Goal: Information Seeking & Learning: Learn about a topic

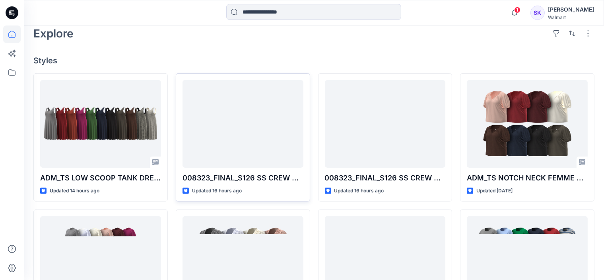
scroll to position [239, 0]
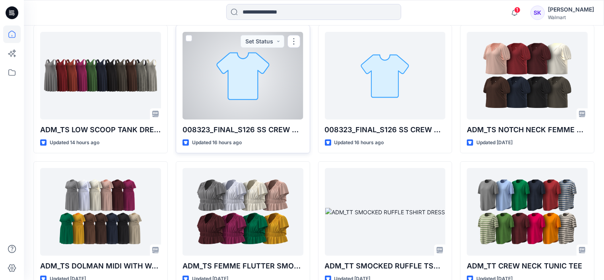
click at [257, 105] on div at bounding box center [243, 76] width 121 height 88
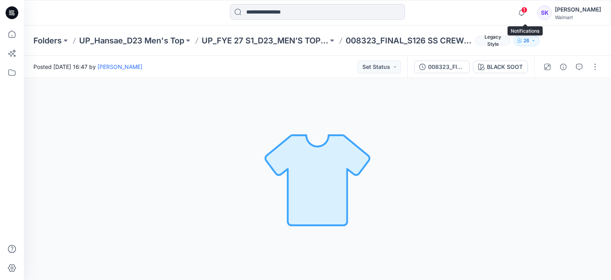
click at [525, 8] on span "1" at bounding box center [524, 10] width 6 height 6
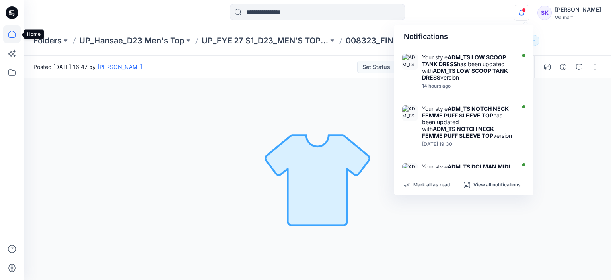
click at [8, 34] on icon at bounding box center [12, 34] width 18 height 18
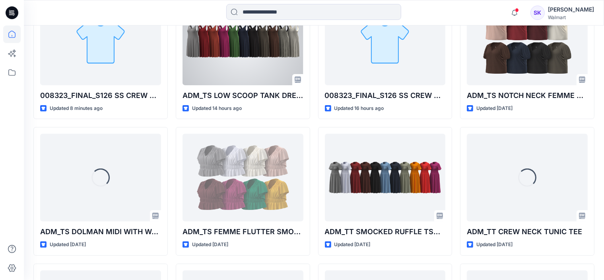
scroll to position [239, 0]
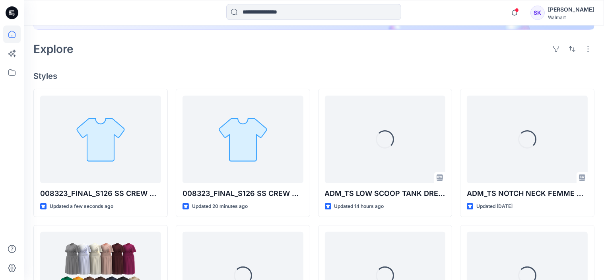
scroll to position [199, 0]
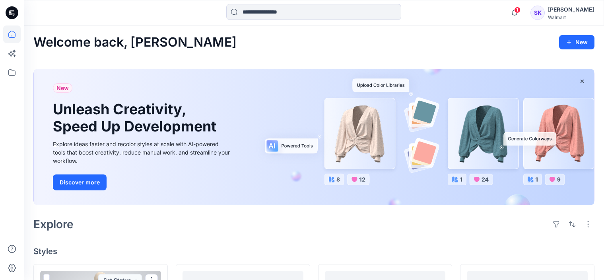
scroll to position [199, 0]
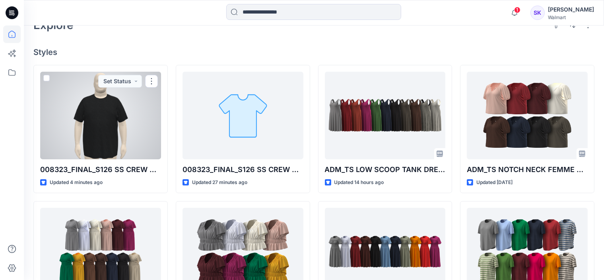
click at [108, 143] on div at bounding box center [100, 116] width 121 height 88
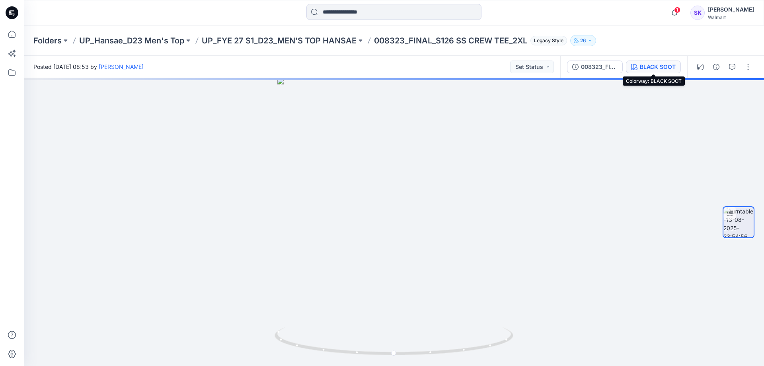
click at [604, 69] on div "BLACK SOOT" at bounding box center [658, 66] width 36 height 9
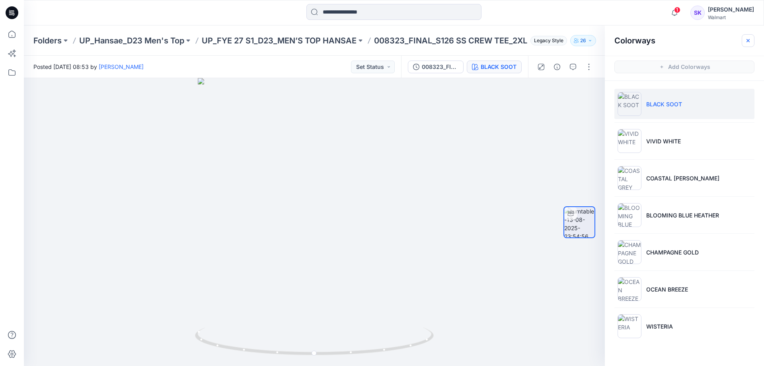
click at [604, 41] on icon "button" at bounding box center [748, 40] width 6 height 6
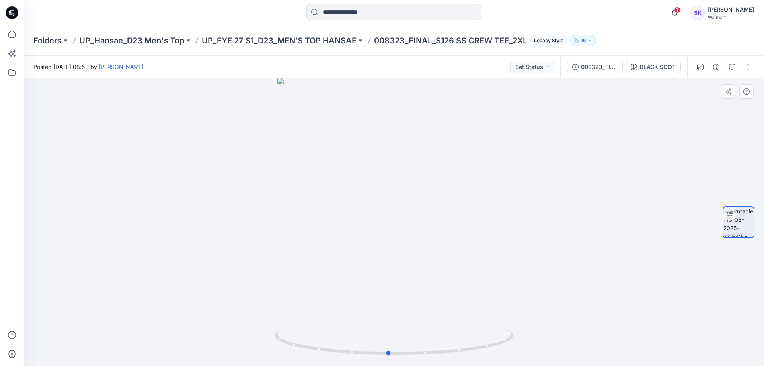
drag, startPoint x: 393, startPoint y: 354, endPoint x: 574, endPoint y: 285, distance: 193.4
click at [604, 279] on div at bounding box center [394, 222] width 740 height 288
click at [14, 34] on icon at bounding box center [12, 34] width 18 height 18
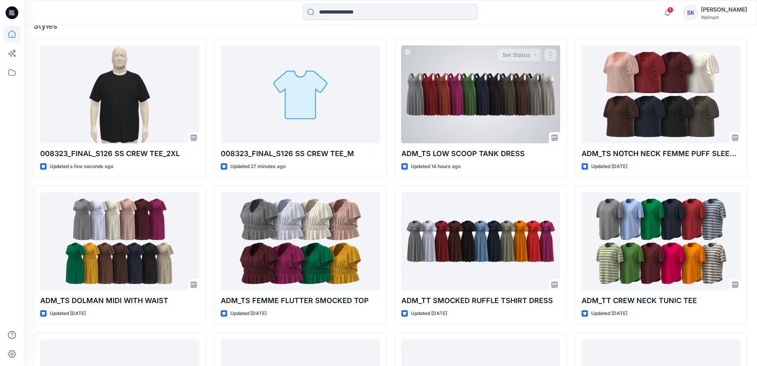
scroll to position [239, 0]
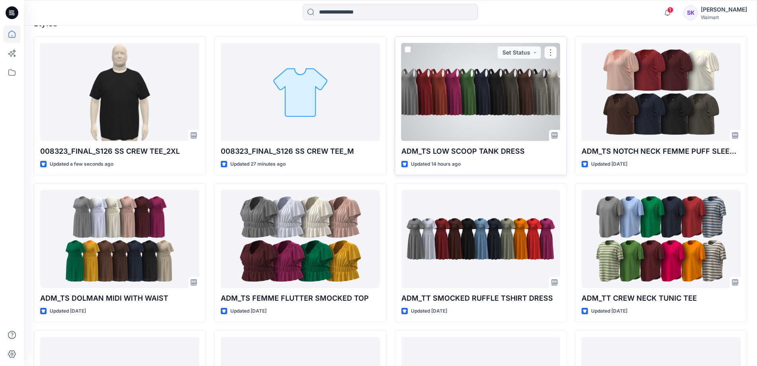
click at [509, 122] on div at bounding box center [480, 92] width 159 height 98
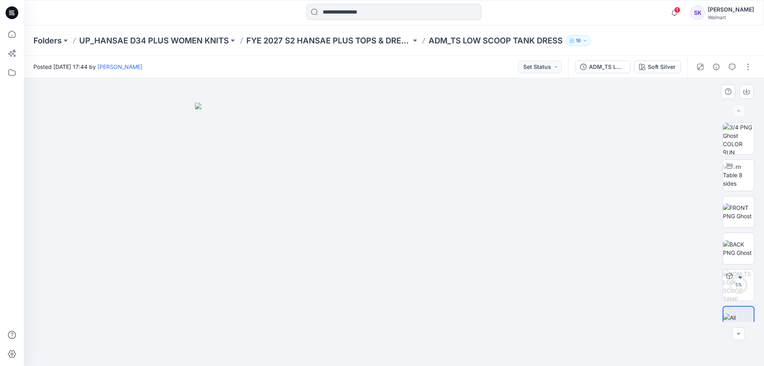
click at [541, 209] on img at bounding box center [394, 234] width 398 height 263
click at [584, 67] on icon "button" at bounding box center [583, 67] width 6 height 6
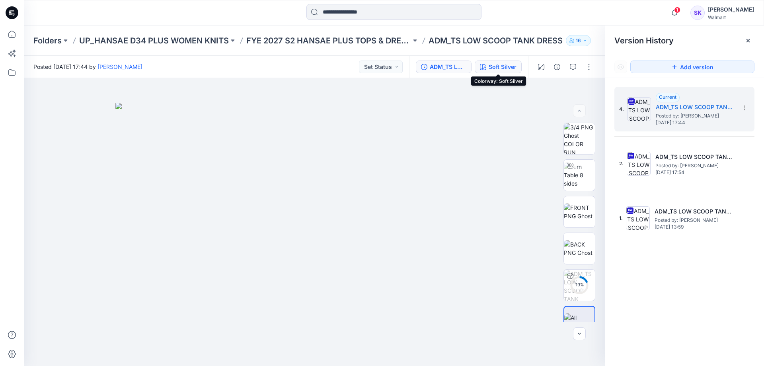
click at [500, 66] on div "Soft Silver" at bounding box center [503, 66] width 28 height 9
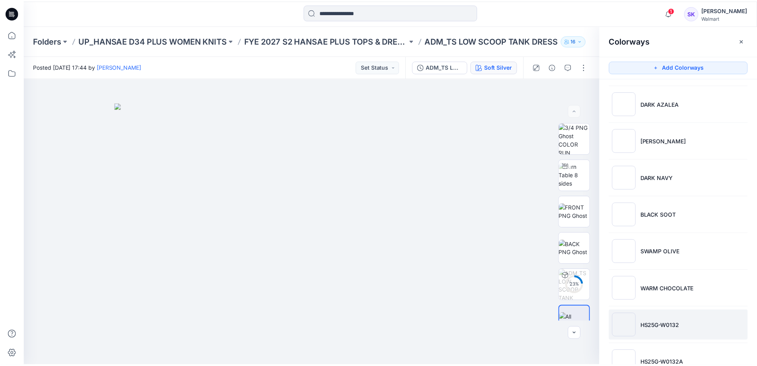
scroll to position [135, 0]
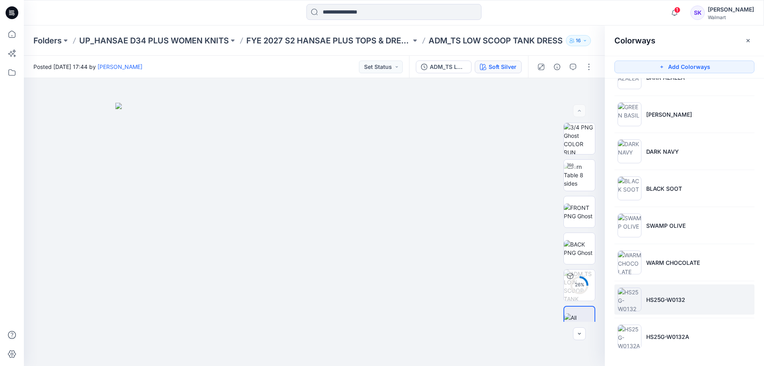
click at [604, 279] on li "HS25G-W0132" at bounding box center [684, 299] width 140 height 30
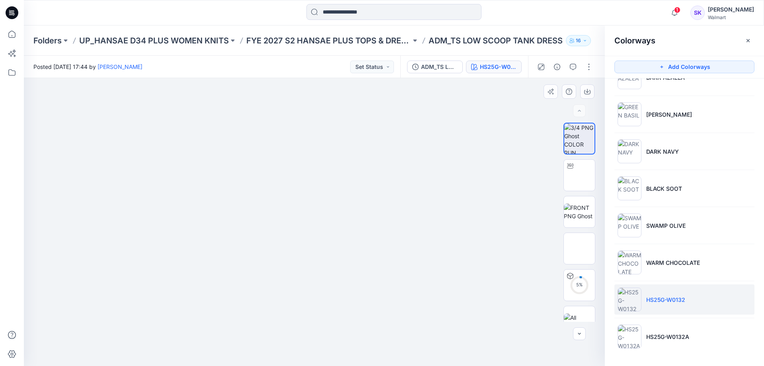
drag, startPoint x: 333, startPoint y: 193, endPoint x: 315, endPoint y: 199, distance: 19.4
click at [315, 78] on img at bounding box center [314, 78] width 123 height 0
click at [573, 175] on img at bounding box center [579, 174] width 31 height 25
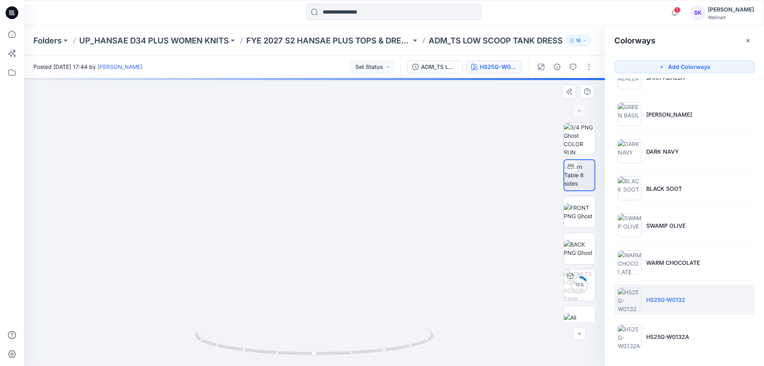
drag, startPoint x: 320, startPoint y: 282, endPoint x: 320, endPoint y: 216, distance: 66.0
drag, startPoint x: 353, startPoint y: 273, endPoint x: 368, endPoint y: 269, distance: 15.2
click at [368, 268] on img at bounding box center [329, 65] width 726 height 599
drag, startPoint x: 316, startPoint y: 353, endPoint x: 188, endPoint y: 347, distance: 128.3
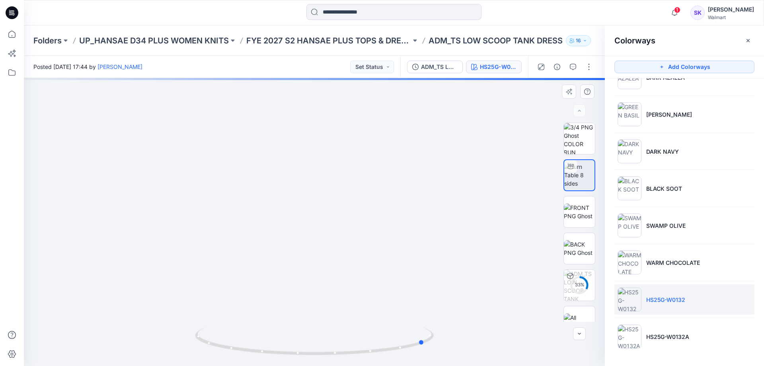
click at [188, 279] on div at bounding box center [314, 222] width 581 height 288
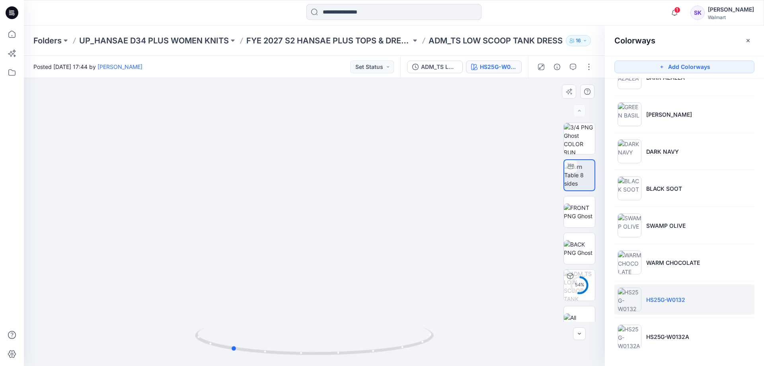
drag, startPoint x: 420, startPoint y: 344, endPoint x: 508, endPoint y: 312, distance: 93.6
click at [495, 279] on div at bounding box center [314, 222] width 581 height 288
click at [13, 37] on icon at bounding box center [12, 34] width 18 height 18
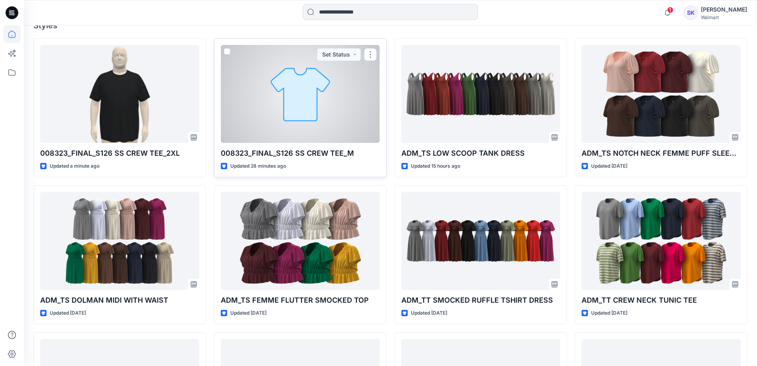
scroll to position [199, 0]
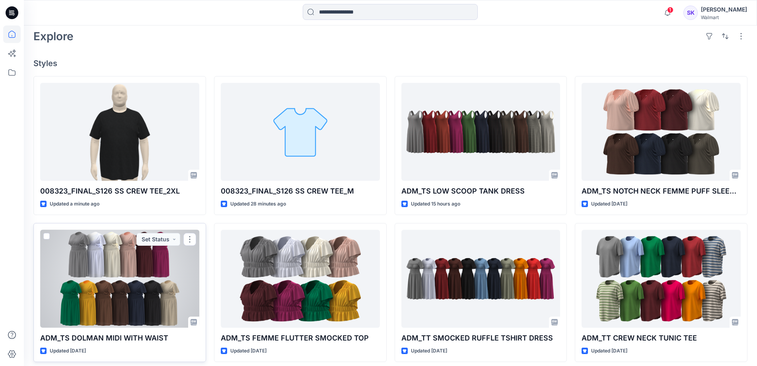
click at [160, 279] on div at bounding box center [119, 279] width 159 height 98
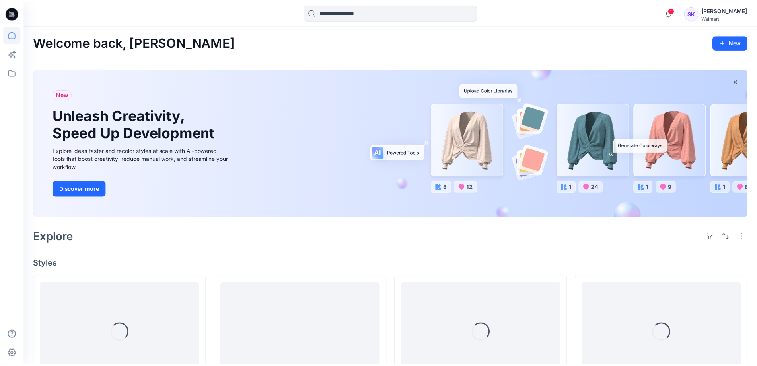
scroll to position [199, 0]
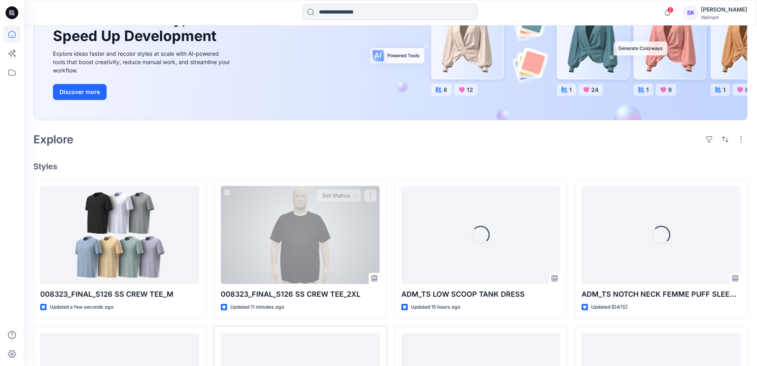
scroll to position [199, 0]
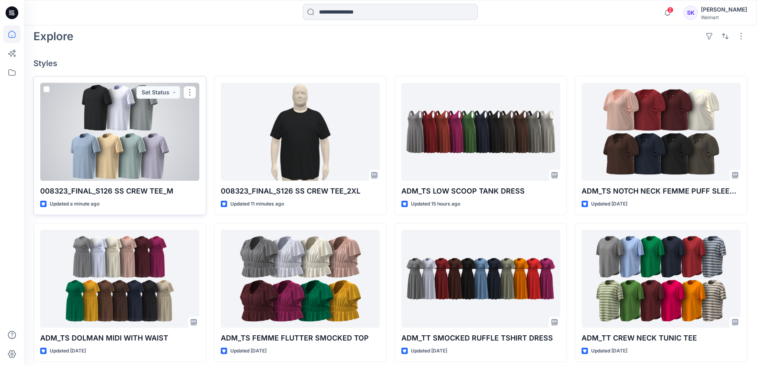
click at [144, 156] on div at bounding box center [119, 132] width 159 height 98
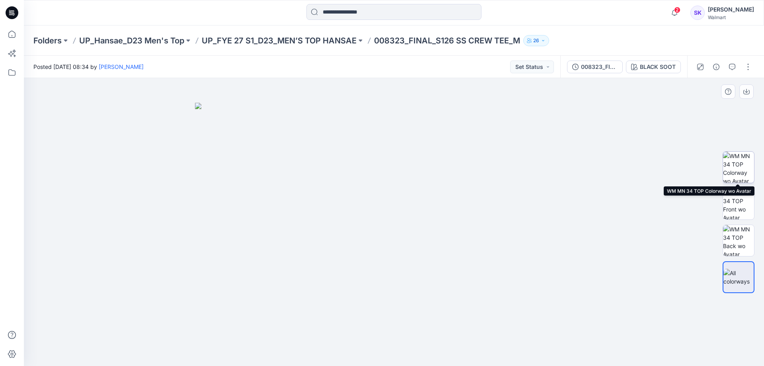
click at [742, 180] on img at bounding box center [738, 167] width 31 height 31
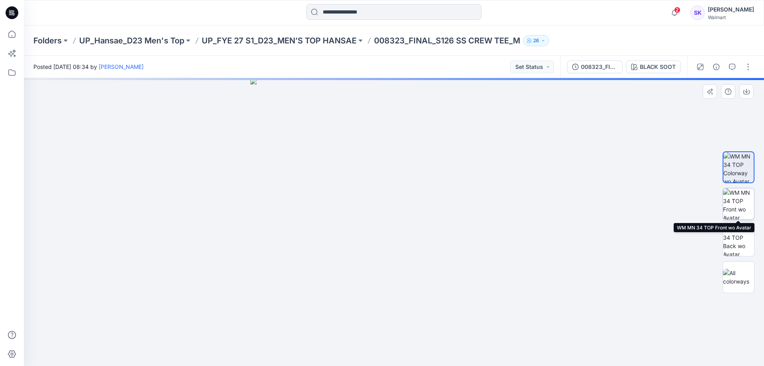
click at [741, 208] on img at bounding box center [738, 203] width 31 height 31
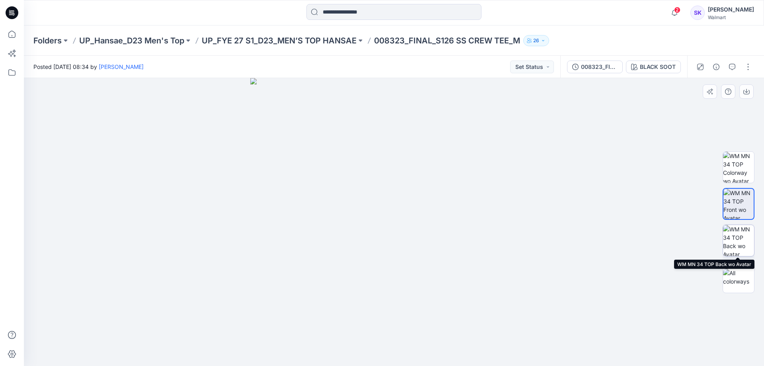
click at [742, 236] on img at bounding box center [738, 240] width 31 height 31
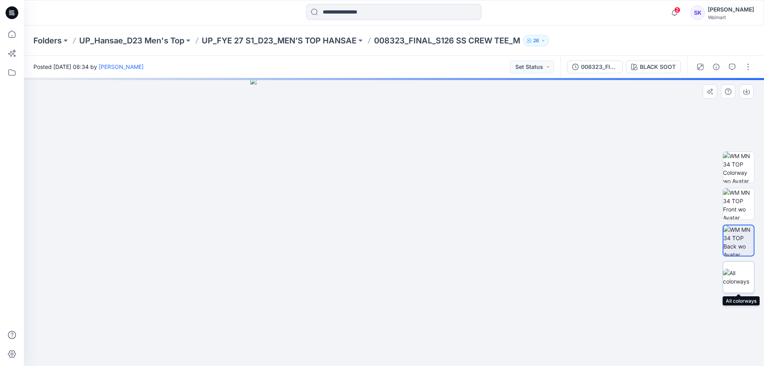
click at [745, 279] on img at bounding box center [738, 277] width 31 height 17
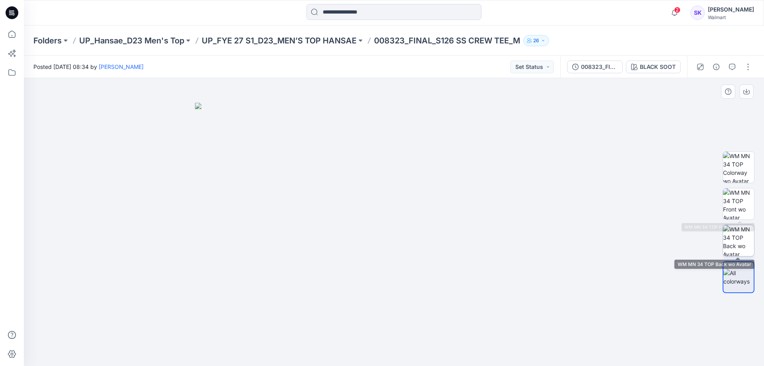
click at [737, 247] on img at bounding box center [738, 240] width 31 height 31
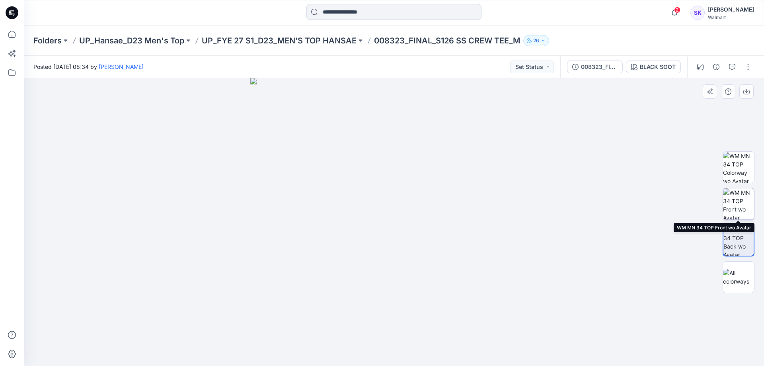
click at [736, 205] on img at bounding box center [738, 203] width 31 height 31
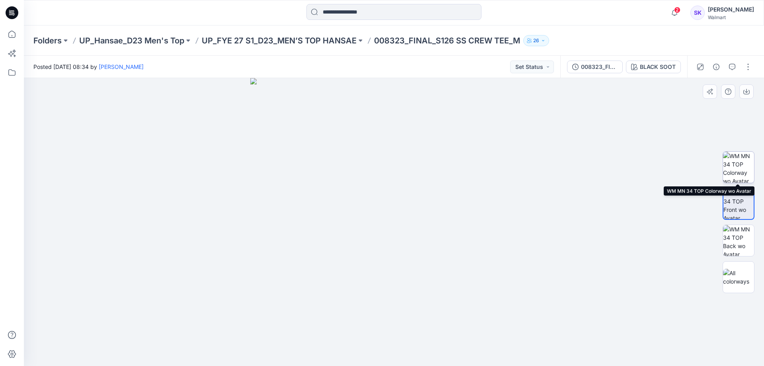
click at [738, 168] on img at bounding box center [738, 167] width 31 height 31
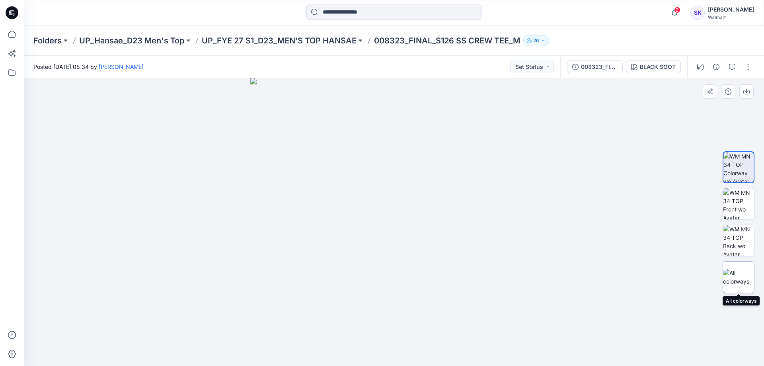
click at [752, 277] on img at bounding box center [738, 277] width 31 height 17
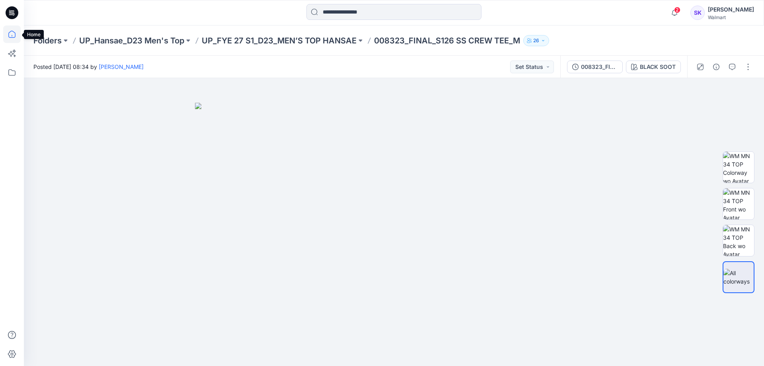
click at [17, 36] on icon at bounding box center [12, 34] width 18 height 18
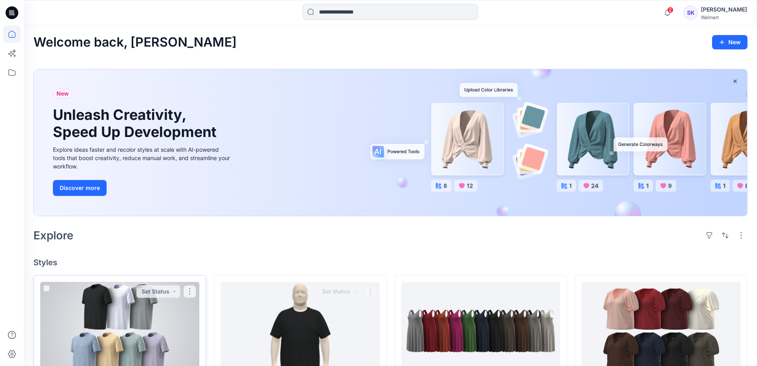
click at [109, 320] on div at bounding box center [119, 331] width 159 height 98
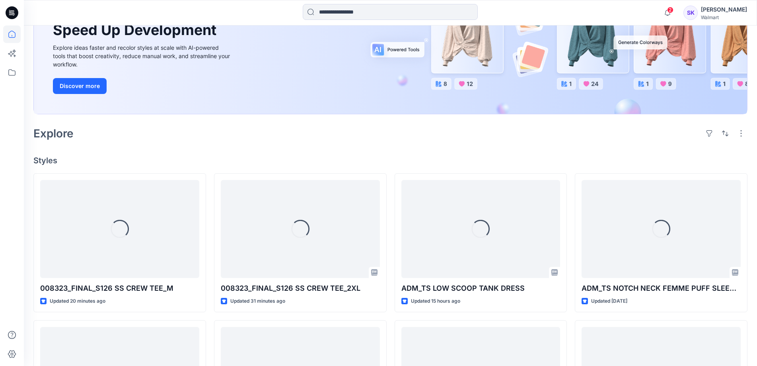
scroll to position [159, 0]
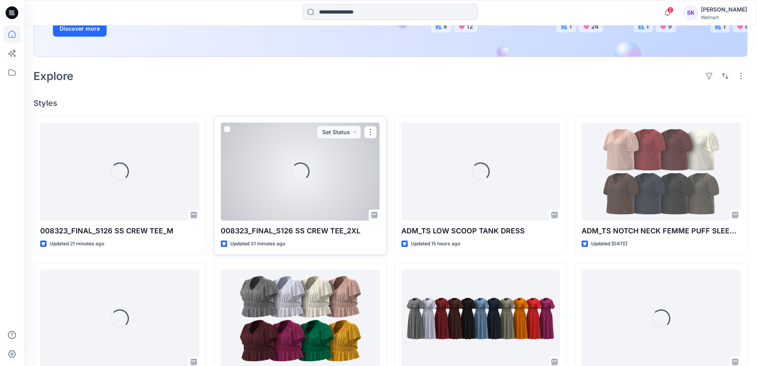
click at [333, 196] on div "Loading..." at bounding box center [300, 172] width 159 height 98
